Goal: Transaction & Acquisition: Subscribe to service/newsletter

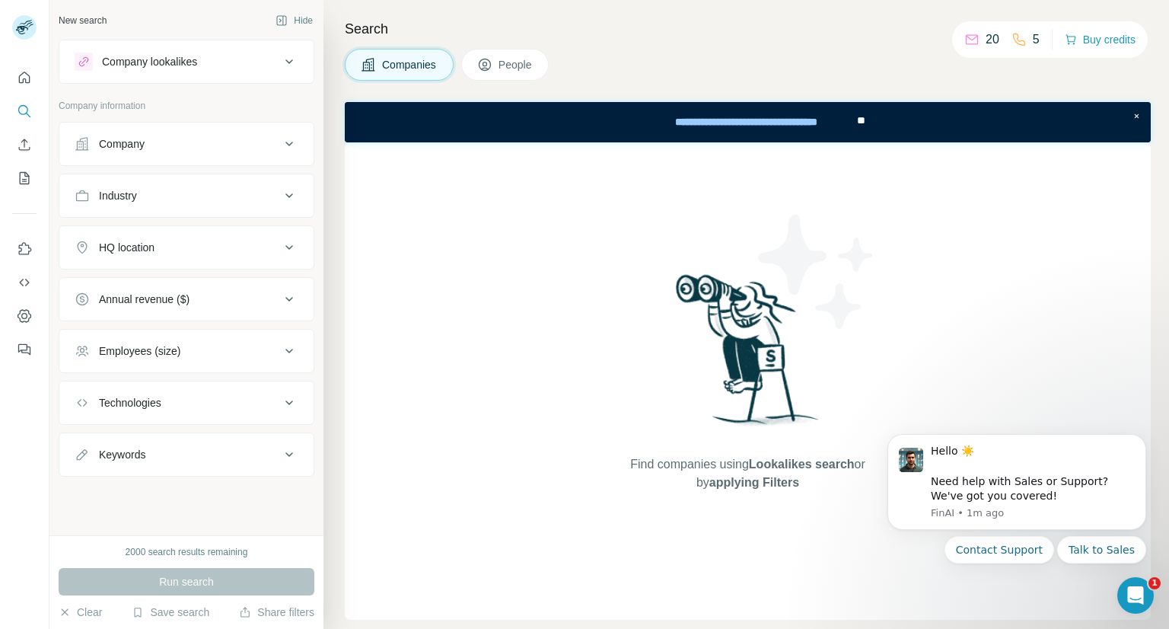
click at [763, 41] on div "Search Companies People Find companies using Lookalikes search or by applying F…" at bounding box center [745, 314] width 845 height 629
drag, startPoint x: 905, startPoint y: 1, endPoint x: 882, endPoint y: 34, distance: 40.5
click at [882, 34] on h4 "Search" at bounding box center [748, 28] width 806 height 21
click at [390, 67] on span "Companies" at bounding box center [410, 64] width 56 height 15
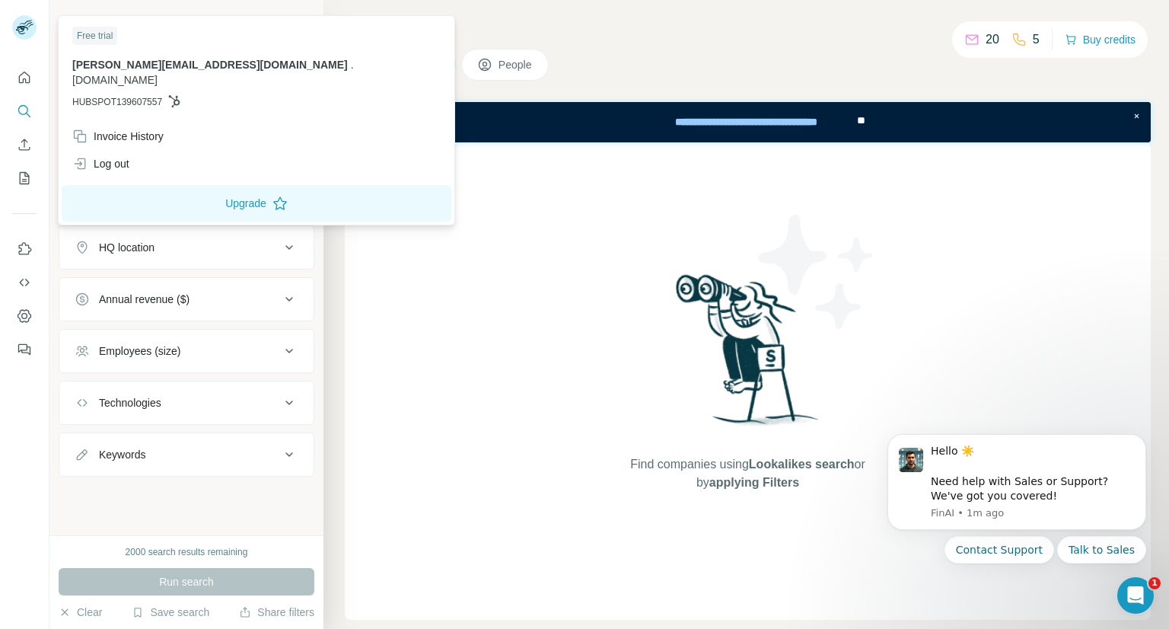
click at [27, 32] on rect at bounding box center [24, 27] width 24 height 24
click at [416, 65] on span "Companies" at bounding box center [410, 64] width 56 height 15
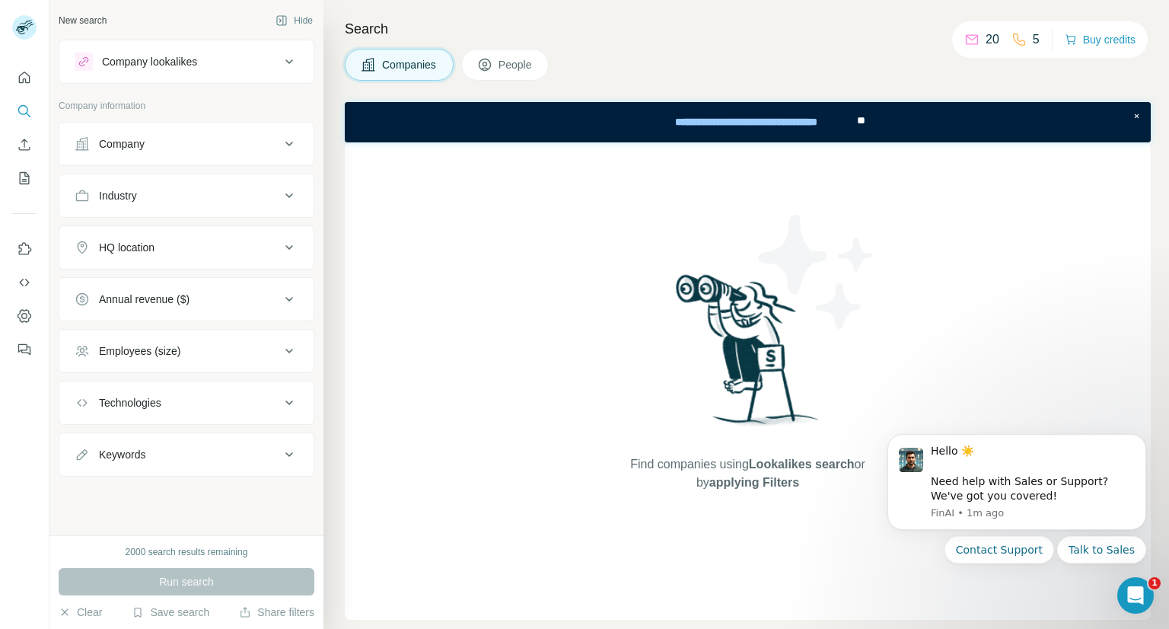
click at [136, 156] on button "Company" at bounding box center [186, 144] width 254 height 37
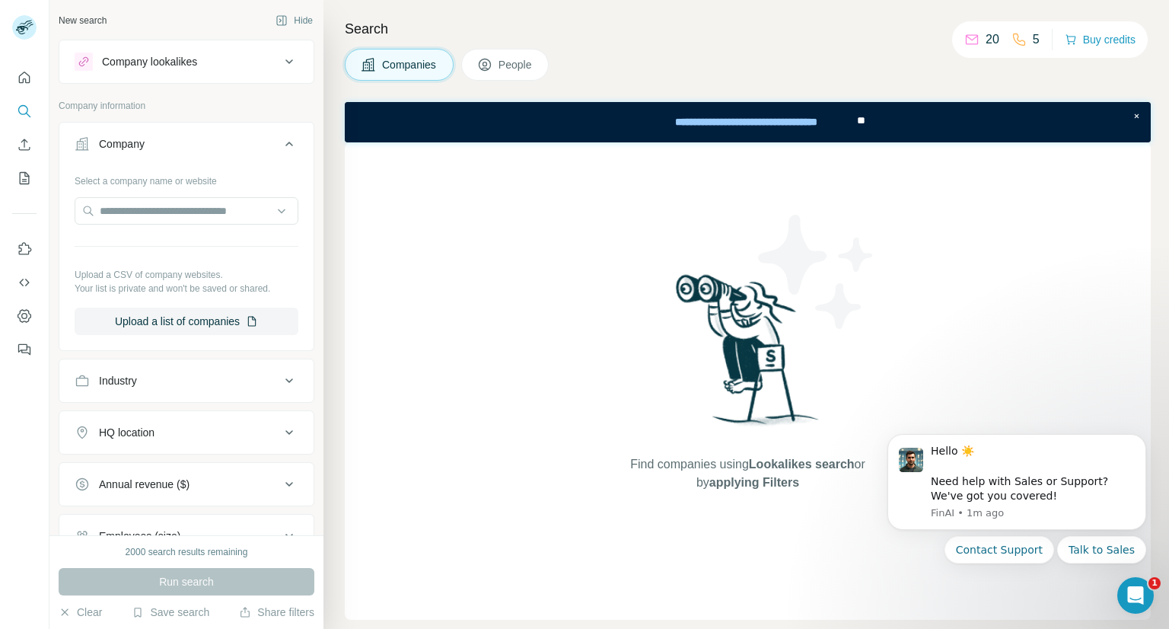
click at [128, 143] on div "Company" at bounding box center [122, 143] width 46 height 15
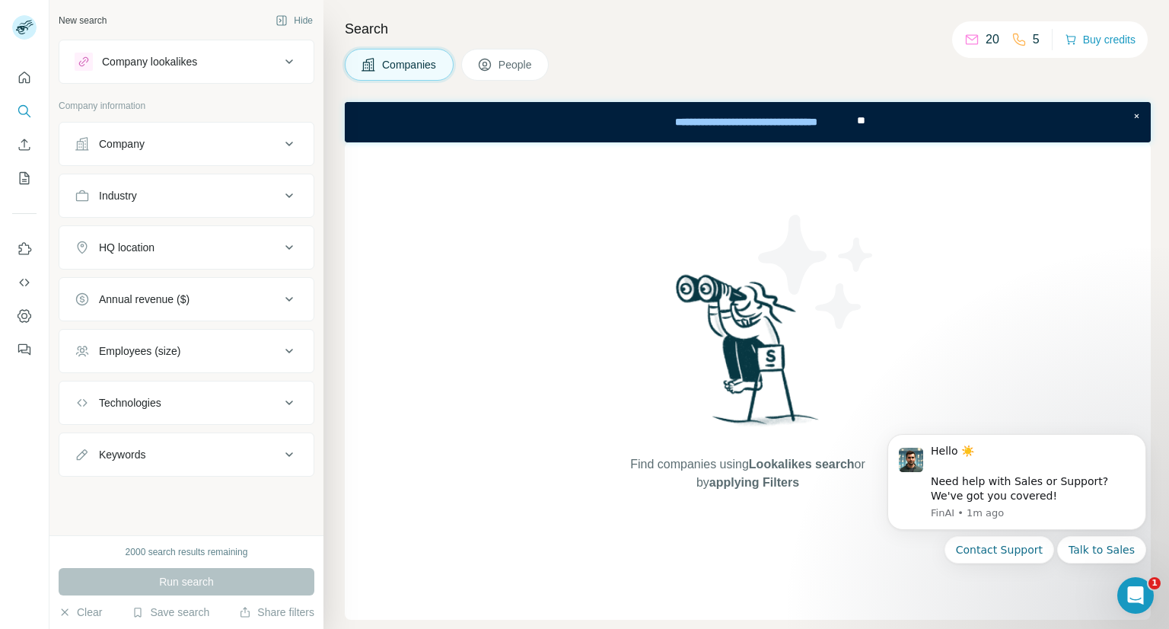
click at [128, 143] on div "Company" at bounding box center [122, 143] width 46 height 15
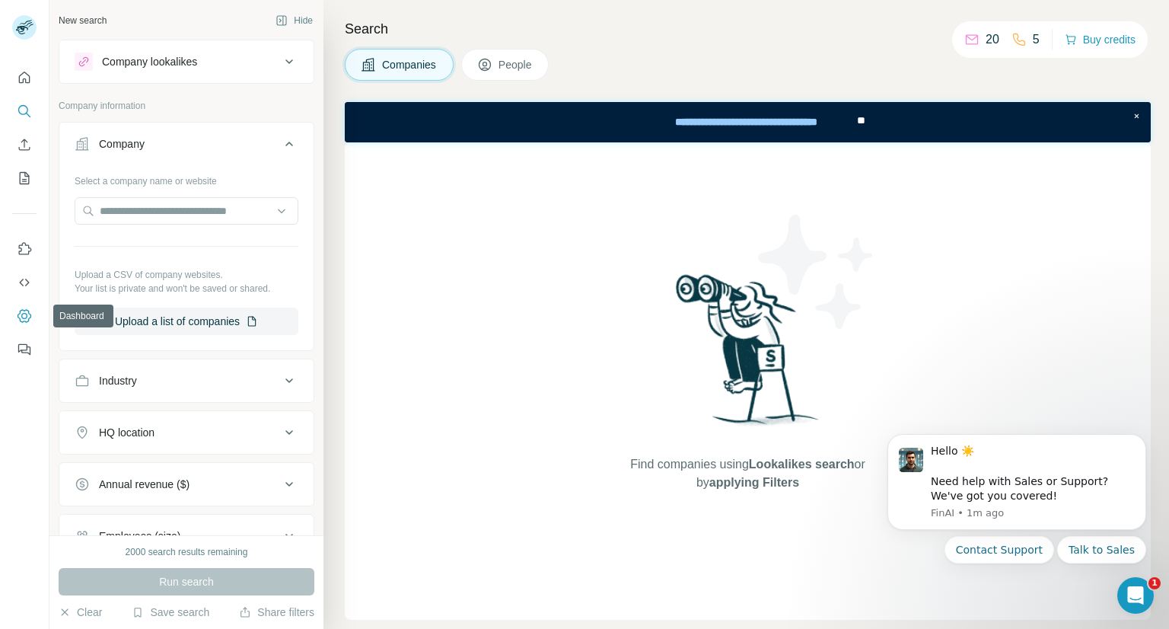
click at [22, 306] on button "Dashboard" at bounding box center [24, 315] width 24 height 27
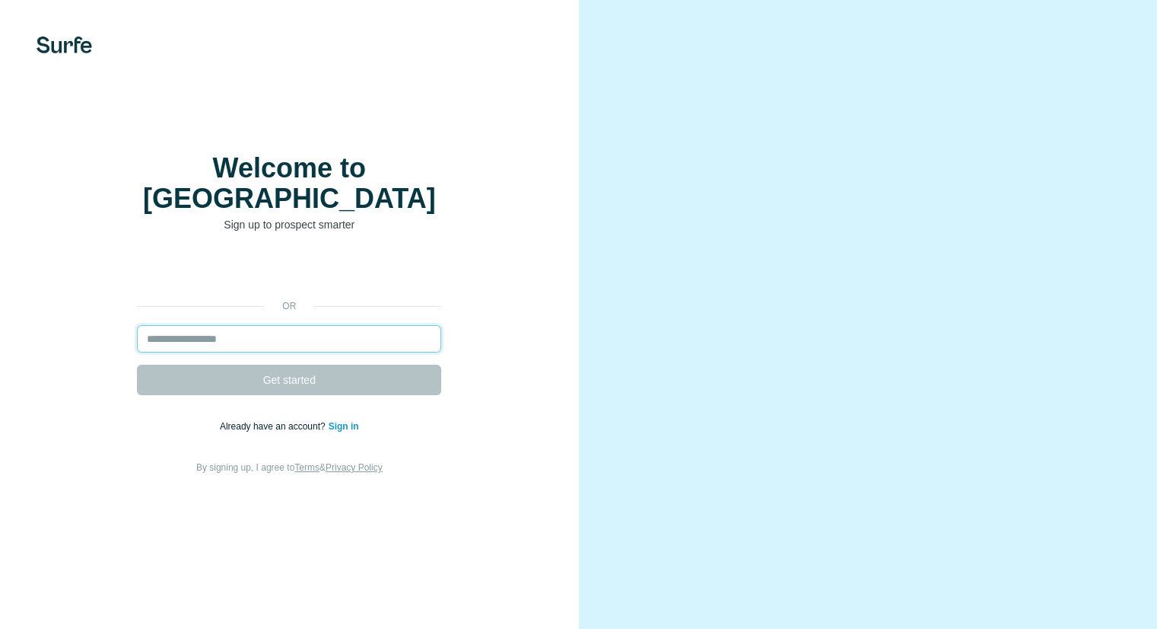
click at [301, 333] on input "email" at bounding box center [289, 338] width 304 height 27
click at [326, 308] on div "or Get started Already have an account? Sign in By signing up, I agree to Terms…" at bounding box center [289, 365] width 518 height 219
click at [324, 325] on input "email" at bounding box center [289, 338] width 304 height 27
click at [362, 325] on input "email" at bounding box center [289, 338] width 304 height 27
type input "*"
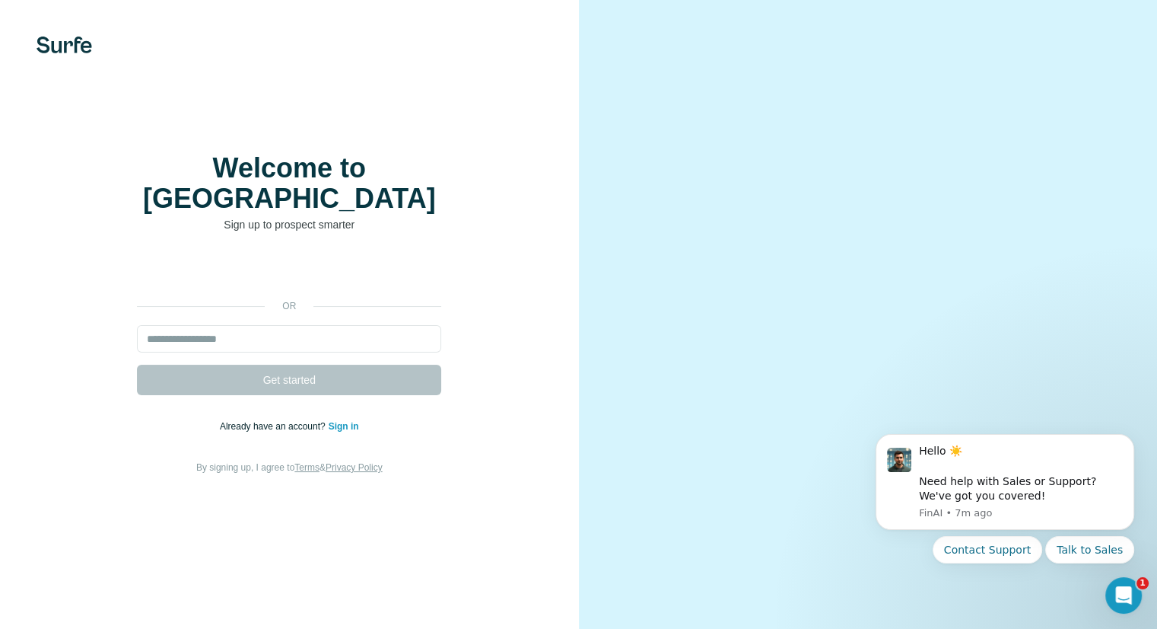
click at [304, 343] on form "Get started" at bounding box center [289, 360] width 304 height 70
click at [304, 325] on input "email" at bounding box center [289, 338] width 304 height 27
click at [493, 353] on div "or Get started Already have an account? Sign in By signing up, I agree to Terms…" at bounding box center [289, 365] width 518 height 219
click at [396, 327] on input "email" at bounding box center [289, 338] width 304 height 27
click at [310, 327] on input "email" at bounding box center [289, 338] width 304 height 27
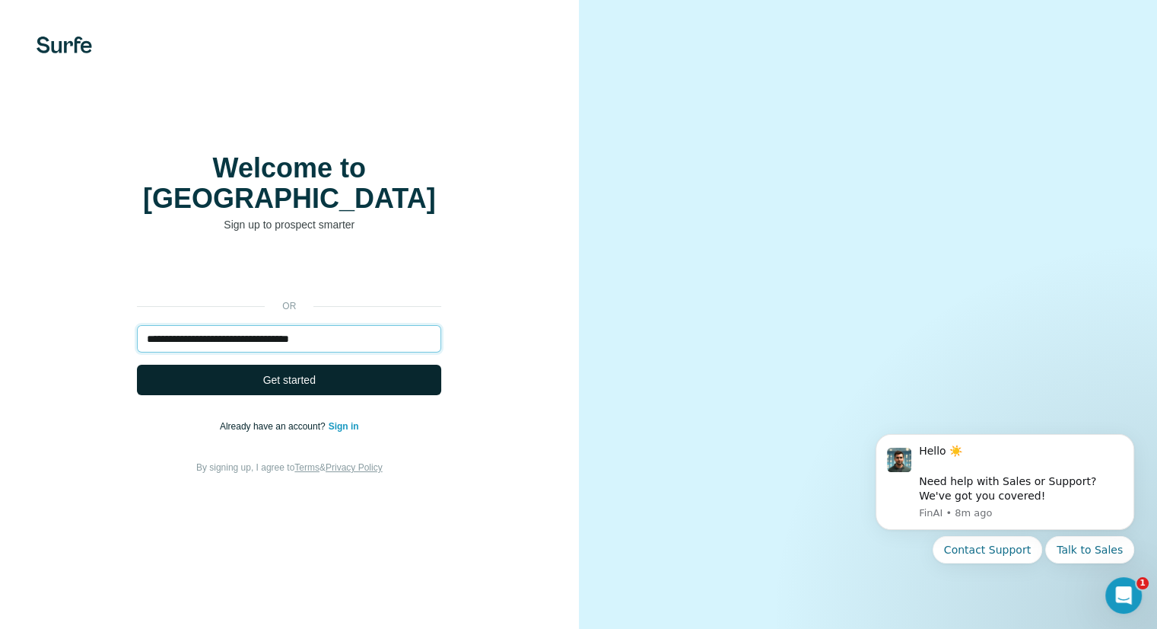
type input "**********"
click at [424, 365] on button "Get started" at bounding box center [289, 380] width 304 height 30
